Goal: Information Seeking & Learning: Find specific fact

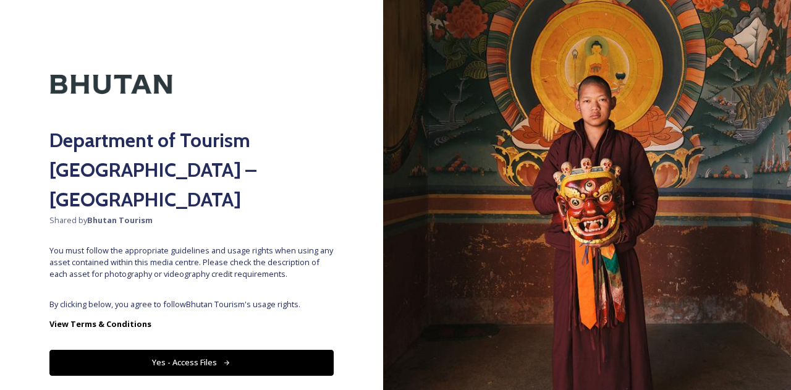
click at [212, 350] on button "Yes - Access Files" at bounding box center [191, 362] width 284 height 25
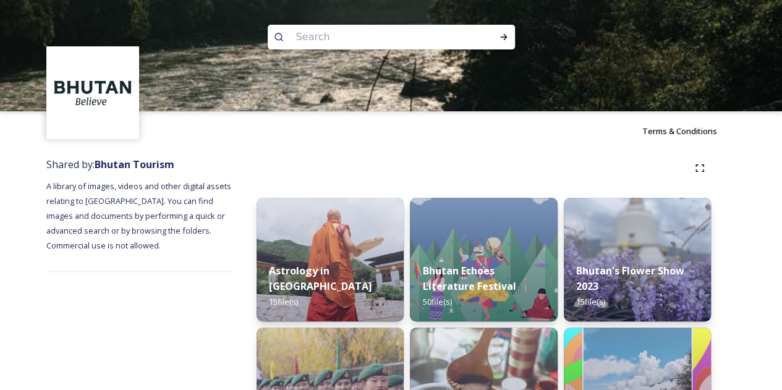
click at [372, 43] on input at bounding box center [374, 36] width 169 height 27
type input "bhutan relic"
click at [494, 41] on div "Run Search" at bounding box center [504, 37] width 22 height 22
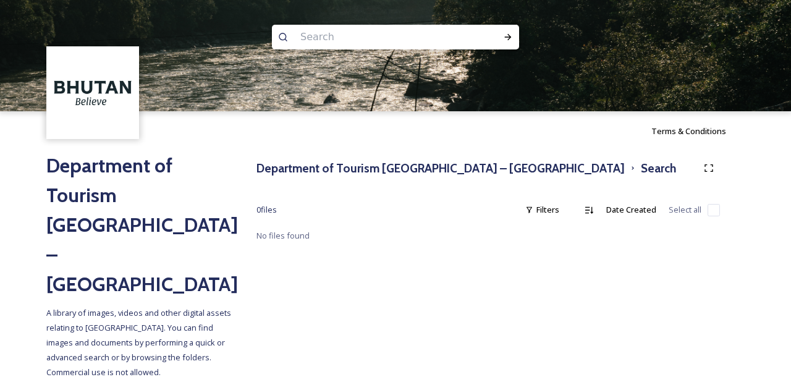
click at [347, 36] on input at bounding box center [378, 36] width 169 height 27
type input "relic"
click at [510, 35] on icon at bounding box center [508, 37] width 10 height 10
click at [420, 25] on input at bounding box center [400, 36] width 155 height 27
type input "r"
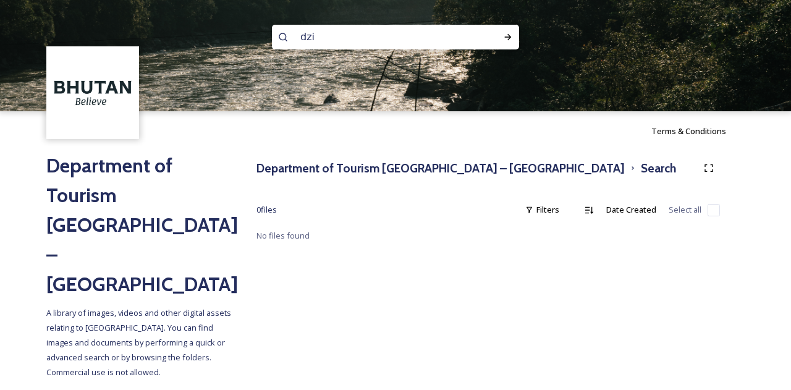
type input "dzi]"
type input "dzi"
click at [496, 41] on div "dzi" at bounding box center [395, 37] width 247 height 25
click at [513, 39] on div "Run Search" at bounding box center [508, 37] width 22 height 22
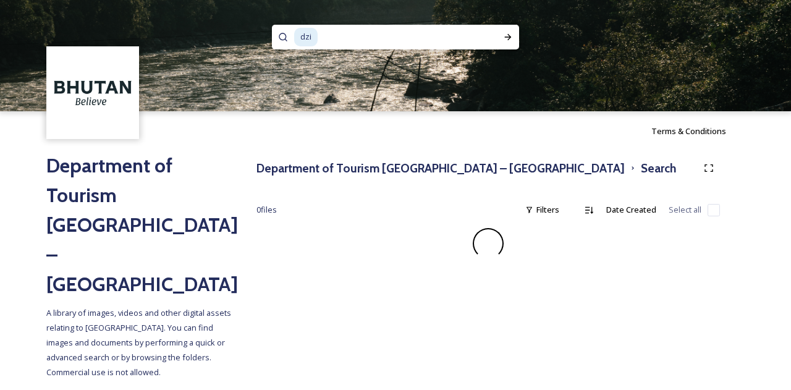
click at [354, 32] on input at bounding box center [397, 36] width 157 height 27
type input "d"
click at [519, 43] on div "Run Search" at bounding box center [508, 37] width 22 height 22
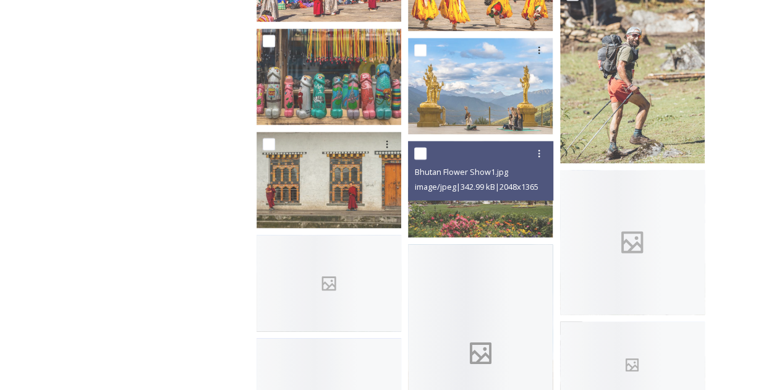
scroll to position [953, 0]
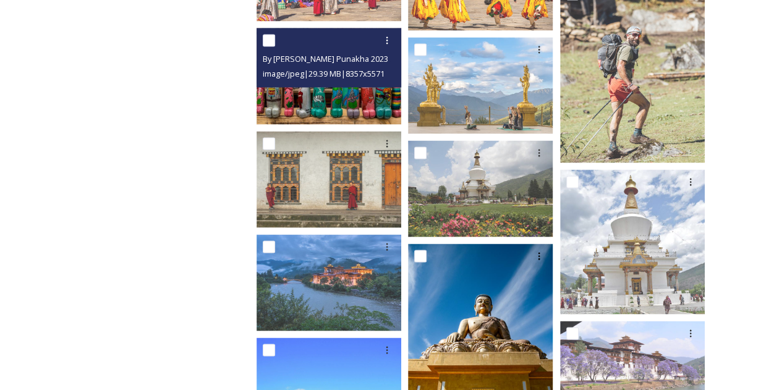
click at [289, 64] on span "By [PERSON_NAME] Punakha 2023_7.jpg" at bounding box center [336, 59] width 147 height 12
click at [317, 91] on img at bounding box center [329, 76] width 145 height 96
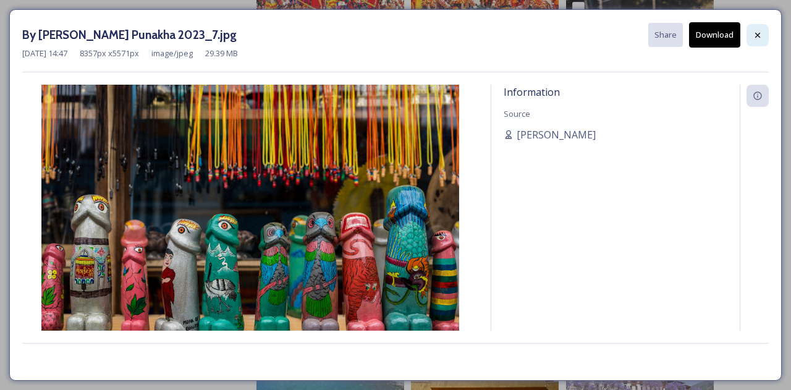
click at [753, 30] on icon at bounding box center [758, 35] width 10 height 10
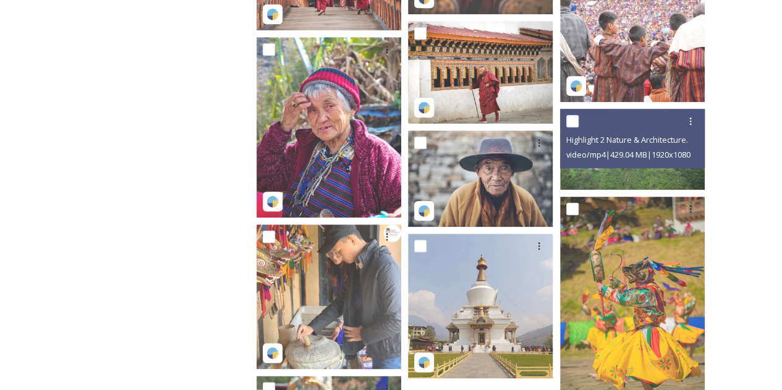
scroll to position [2952, 0]
